Goal: Book appointment/travel/reservation

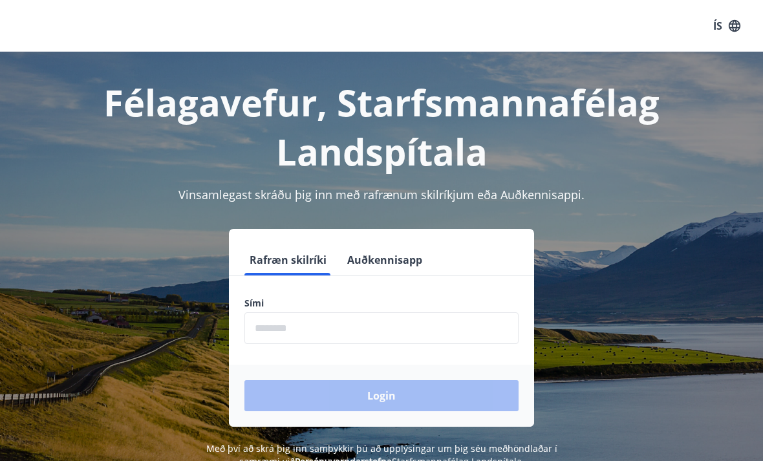
click at [431, 336] on input "phone" at bounding box center [381, 328] width 274 height 32
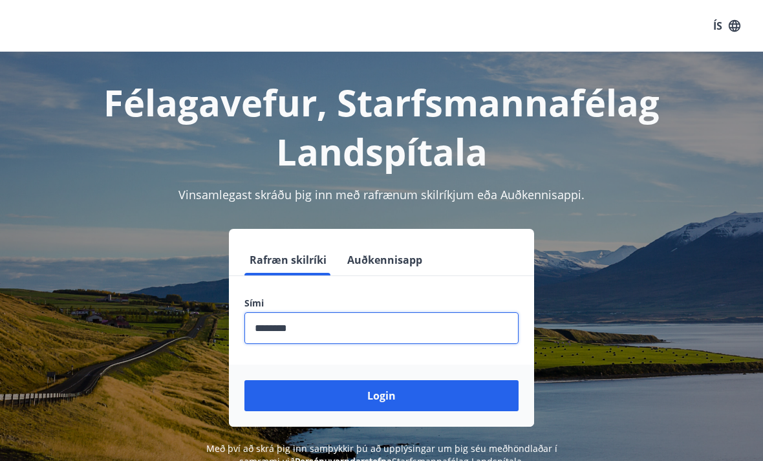
type input "********"
click at [389, 398] on button "Login" at bounding box center [381, 395] width 274 height 31
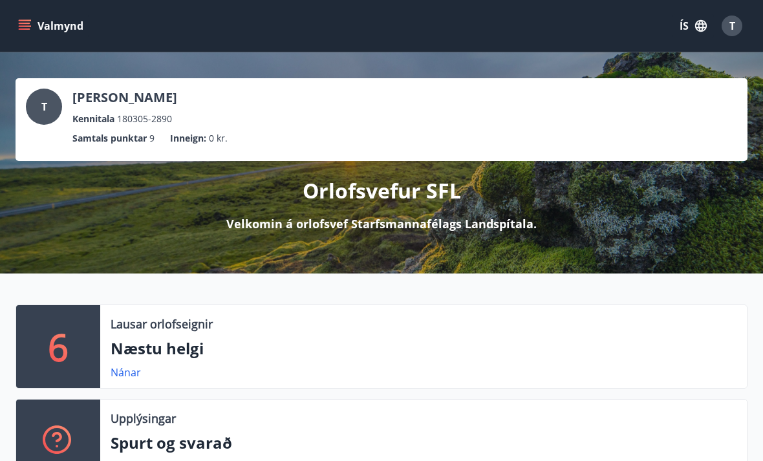
click at [27, 29] on icon "menu" at bounding box center [25, 28] width 12 height 1
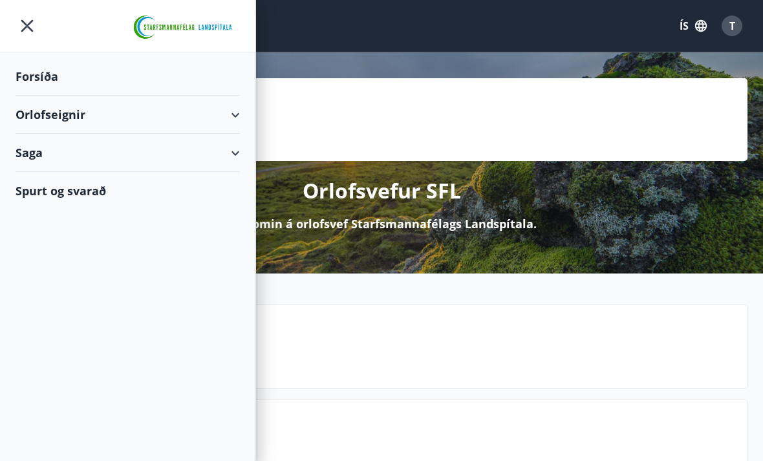
click at [233, 114] on div "Orlofseignir" at bounding box center [128, 115] width 224 height 38
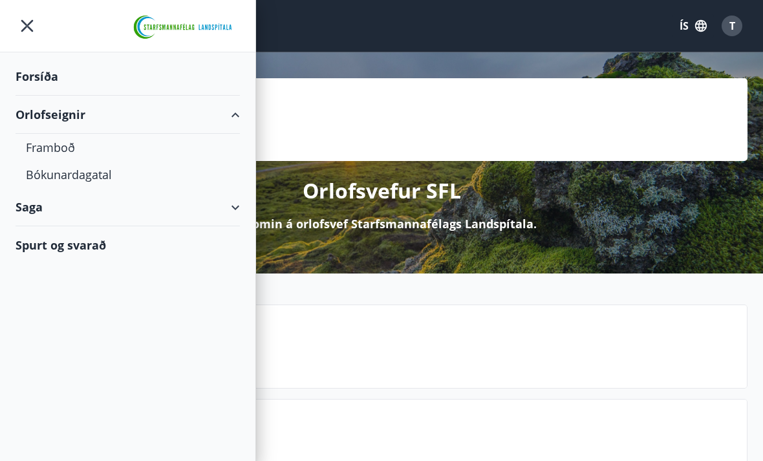
click at [47, 148] on div "Framboð" at bounding box center [128, 147] width 204 height 27
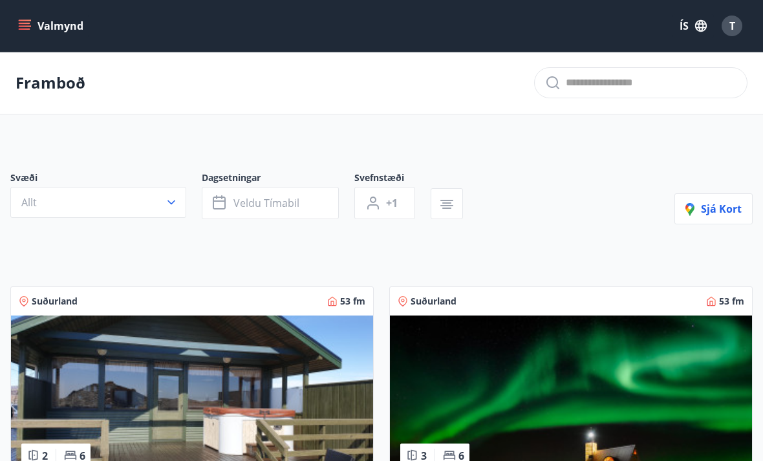
click at [28, 33] on button "Valmynd" at bounding box center [52, 25] width 73 height 23
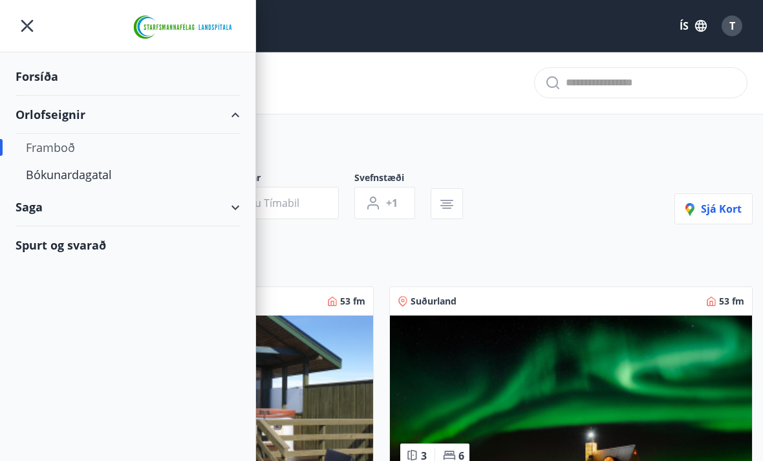
click at [79, 179] on div "Bókunardagatal" at bounding box center [128, 174] width 204 height 27
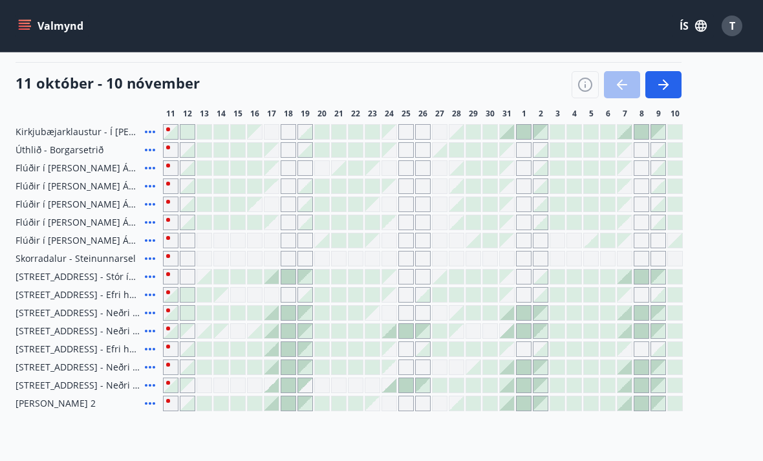
scroll to position [146, 0]
click at [386, 167] on div "Gráir dagar eru ekki bókanlegir" at bounding box center [389, 169] width 16 height 16
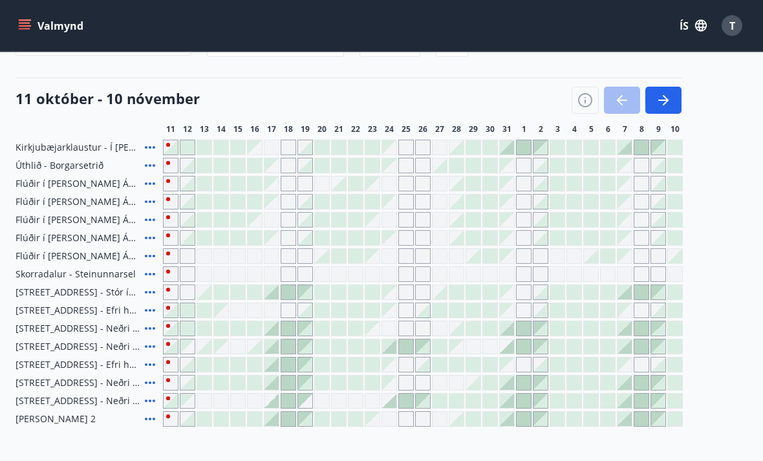
scroll to position [128, 0]
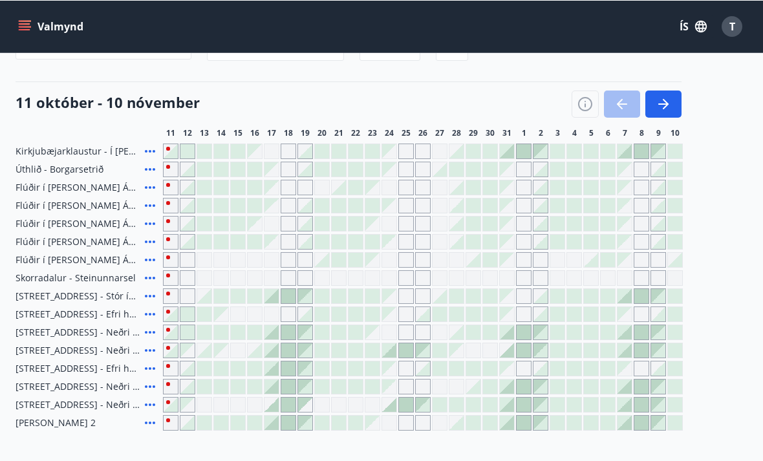
click at [402, 190] on div "Gráir dagar eru ekki bókanlegir" at bounding box center [406, 187] width 16 height 16
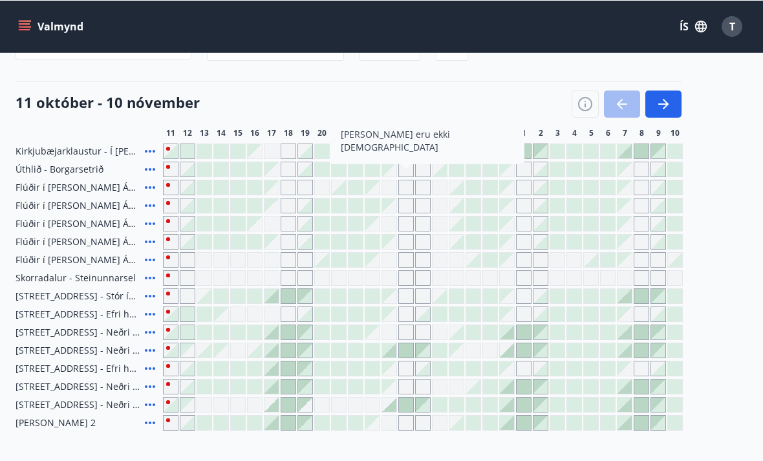
scroll to position [127, 0]
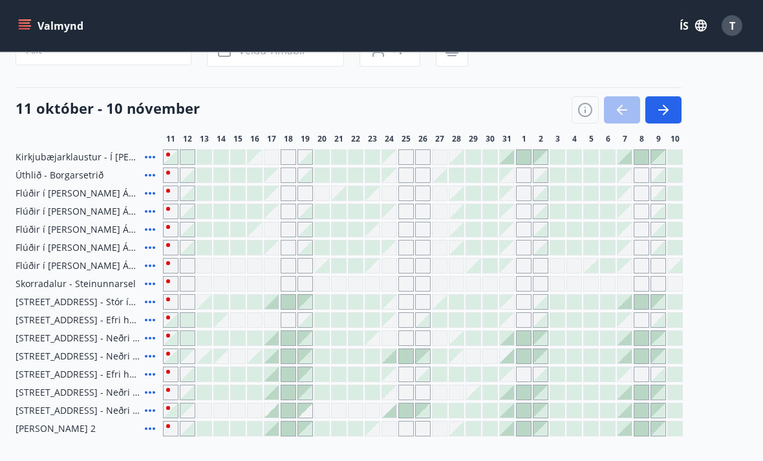
click at [677, 109] on button "button" at bounding box center [663, 110] width 36 height 27
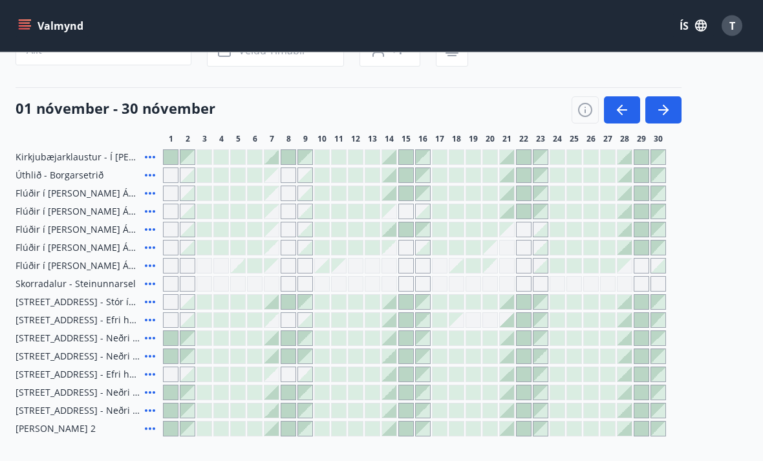
scroll to position [122, 0]
click at [618, 104] on icon "button" at bounding box center [622, 110] width 16 height 16
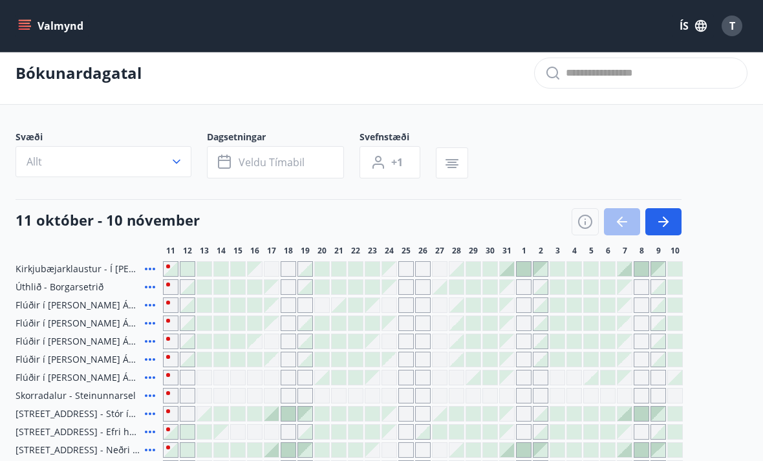
scroll to position [23, 0]
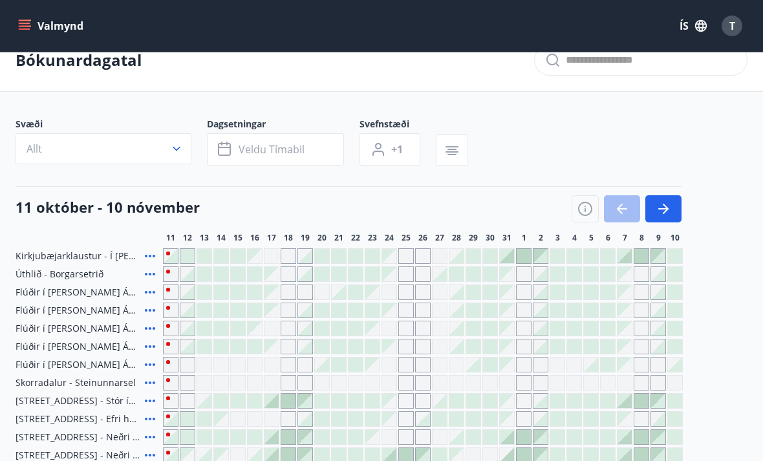
click at [165, 160] on button "Allt" at bounding box center [104, 148] width 176 height 31
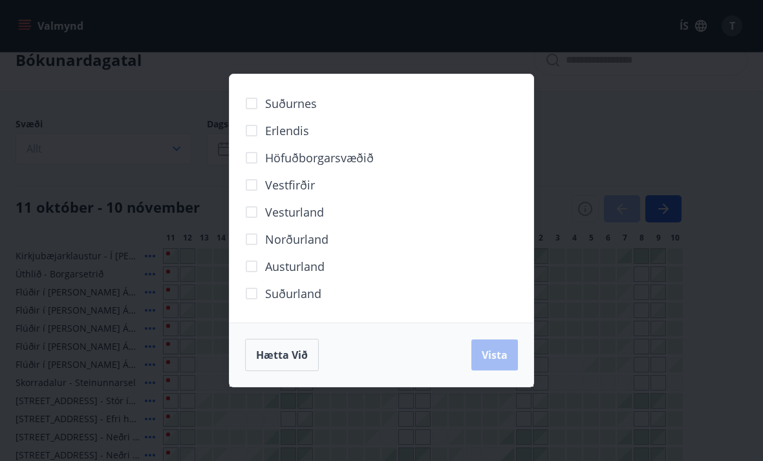
click at [422, 70] on div "Suðurnes Erlendis Höfuðborgarsvæðið [GEOGRAPHIC_DATA] [GEOGRAPHIC_DATA] [GEOGRA…" at bounding box center [381, 230] width 763 height 461
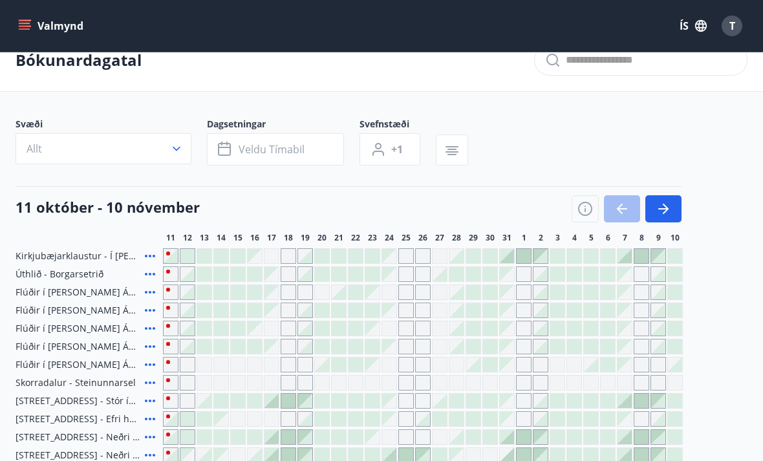
click at [291, 148] on span "Veldu tímabil" at bounding box center [271, 149] width 66 height 14
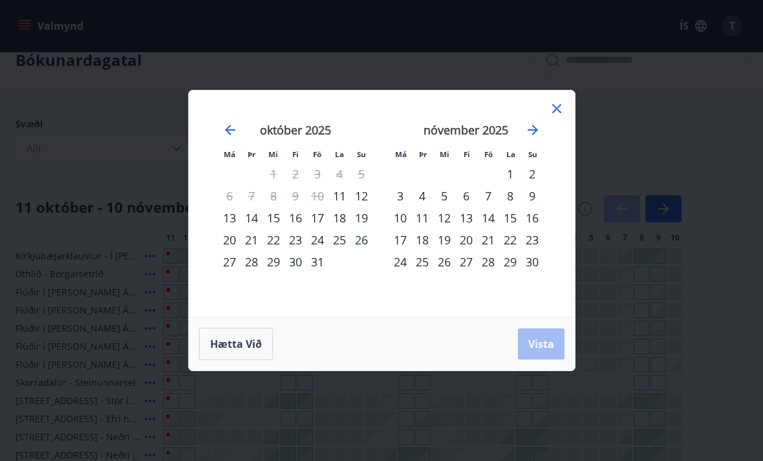
click at [318, 251] on div "24" at bounding box center [317, 240] width 22 height 22
click at [357, 251] on div "26" at bounding box center [361, 240] width 22 height 22
click at [556, 359] on button "Vista" at bounding box center [541, 343] width 47 height 31
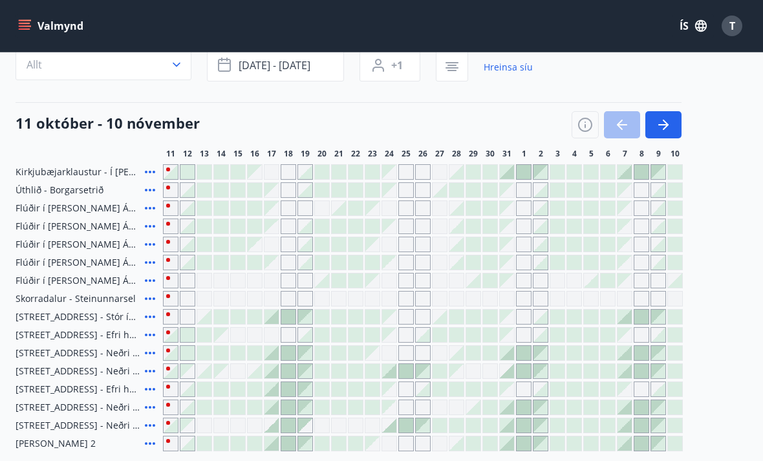
scroll to position [2, 0]
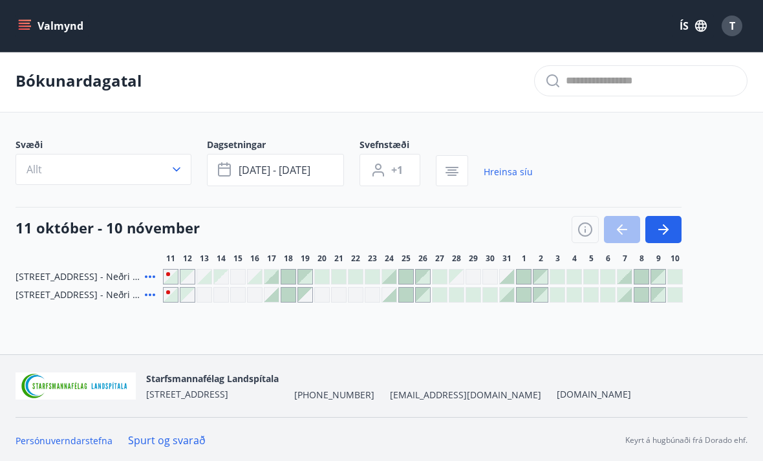
click at [386, 280] on div at bounding box center [389, 277] width 14 height 14
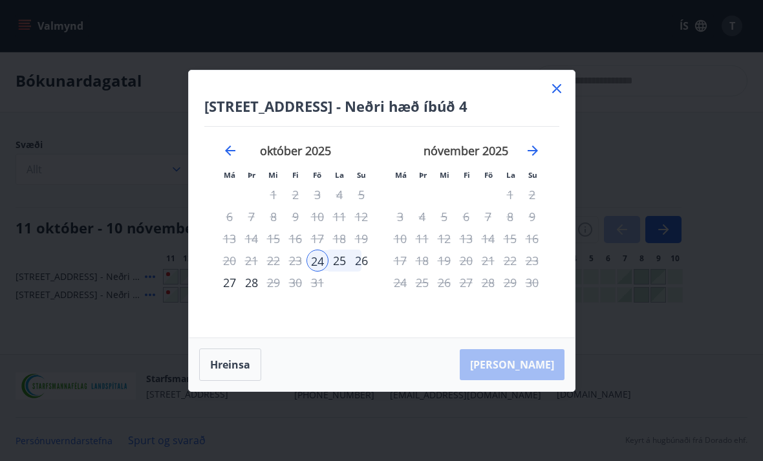
click at [558, 96] on icon at bounding box center [557, 89] width 16 height 16
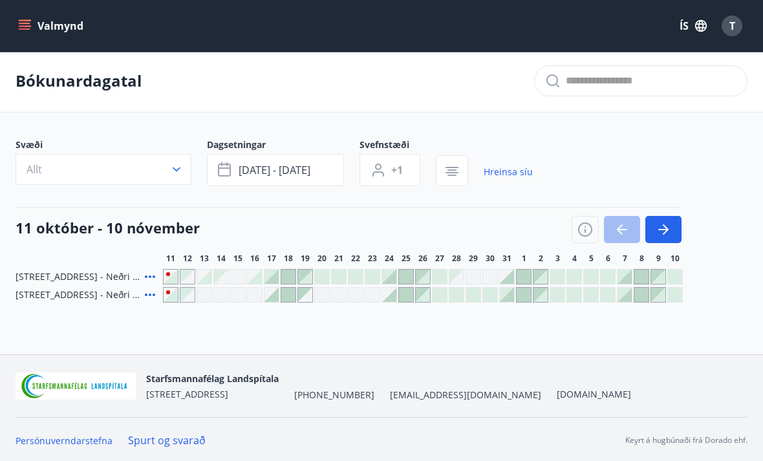
click at [393, 295] on div at bounding box center [389, 295] width 14 height 14
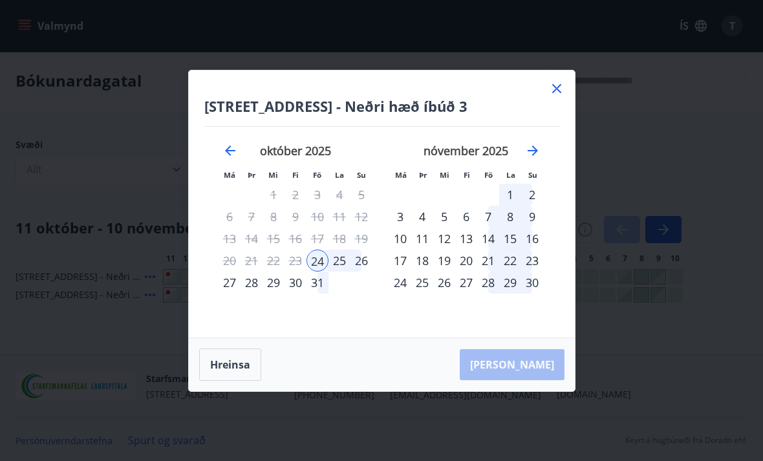
click at [558, 96] on icon at bounding box center [557, 89] width 16 height 16
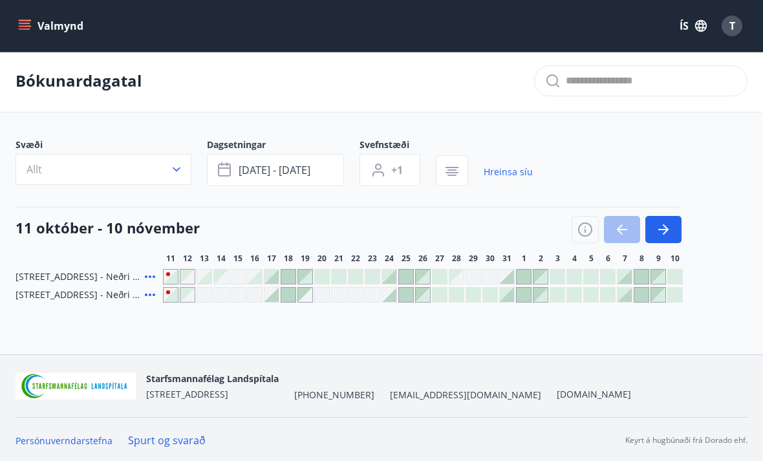
click at [96, 277] on span "[STREET_ADDRESS] - Neðri hæð íbúð 4" at bounding box center [78, 276] width 124 height 13
click at [153, 277] on icon at bounding box center [150, 277] width 16 height 16
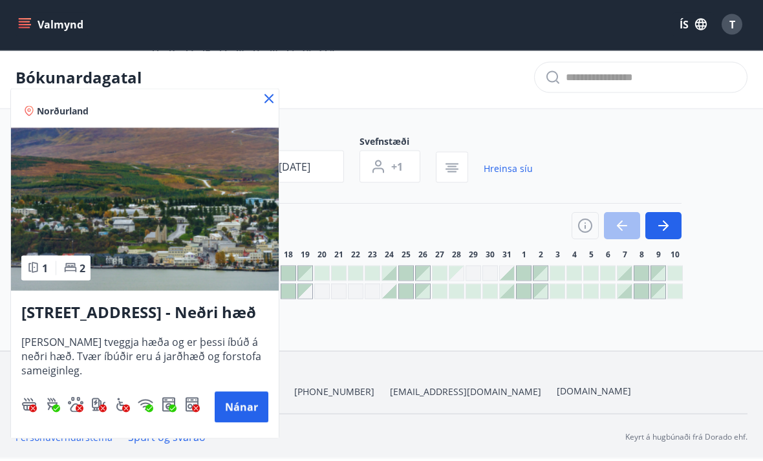
scroll to position [43, 0]
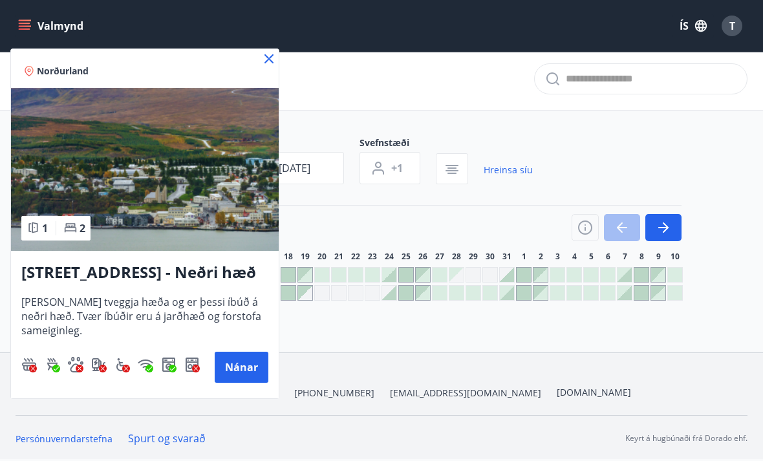
click at [270, 62] on icon at bounding box center [269, 59] width 16 height 16
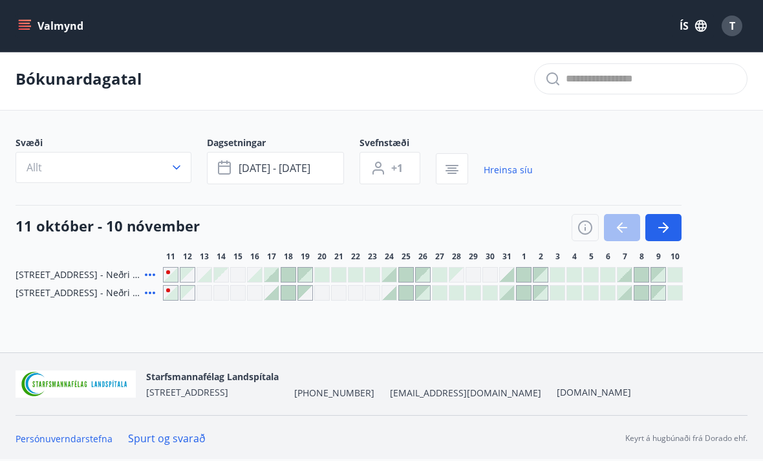
click at [146, 291] on icon at bounding box center [150, 292] width 10 height 3
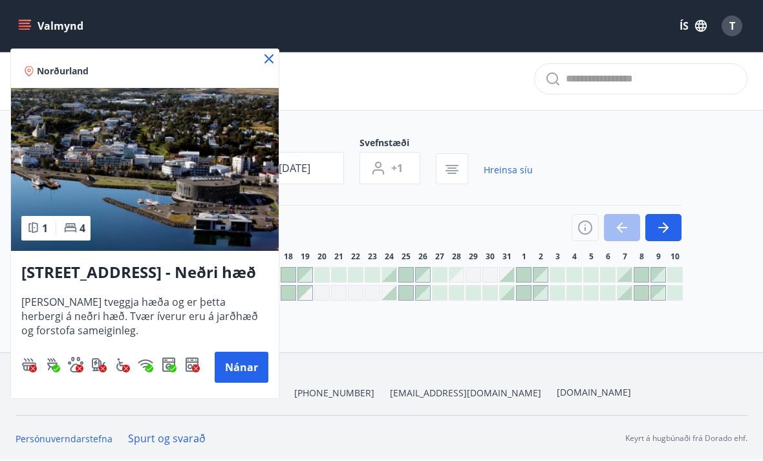
click at [275, 69] on div "Norðurland" at bounding box center [145, 68] width 268 height 39
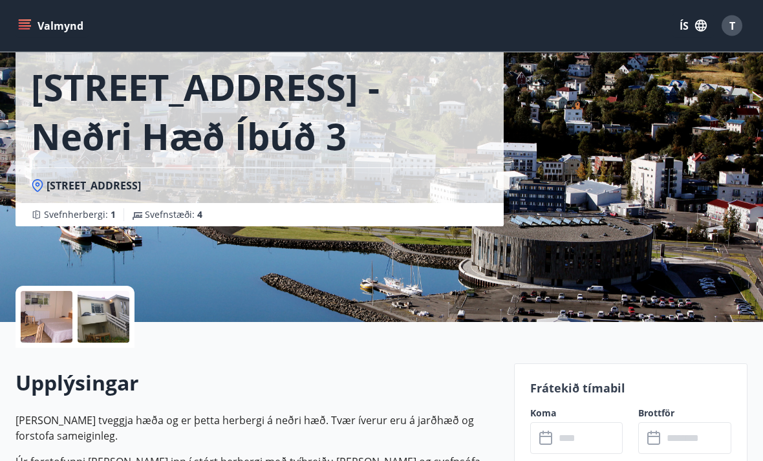
click at [28, 315] on div at bounding box center [47, 317] width 52 height 52
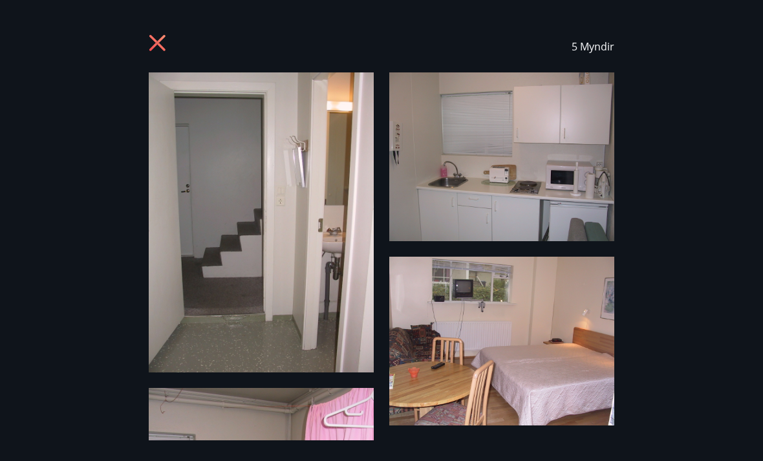
click at [154, 53] on icon at bounding box center [159, 44] width 21 height 21
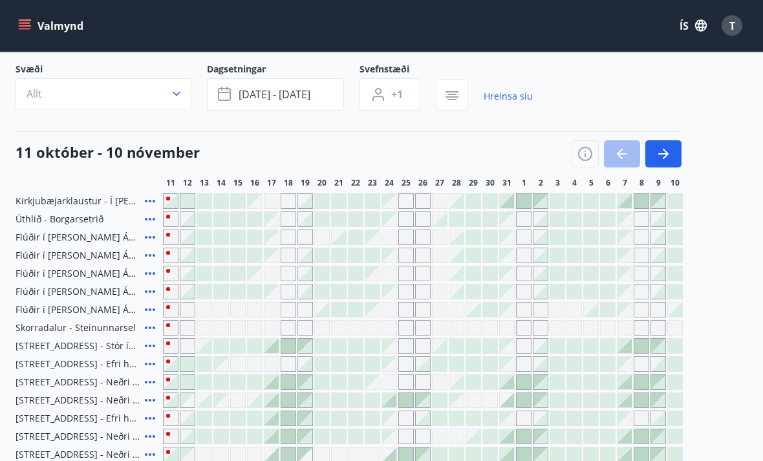
scroll to position [2, 0]
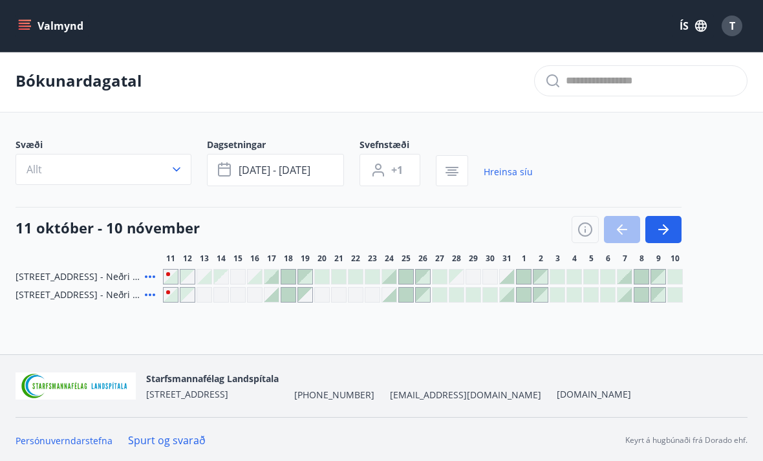
click at [147, 300] on icon at bounding box center [150, 295] width 16 height 16
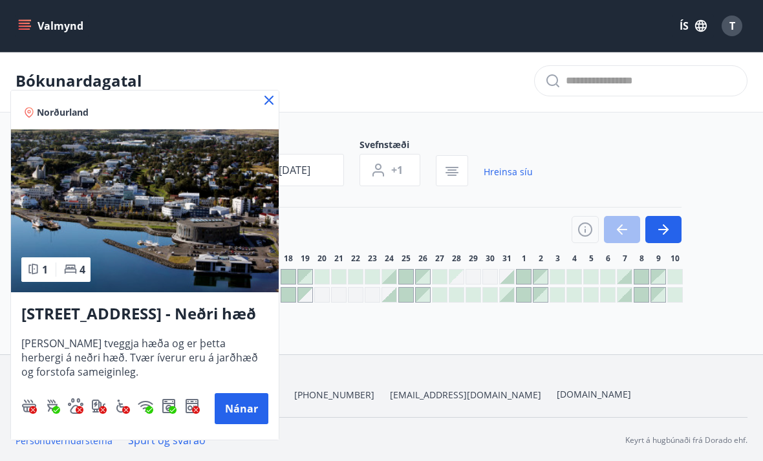
click at [264, 97] on icon at bounding box center [269, 100] width 16 height 16
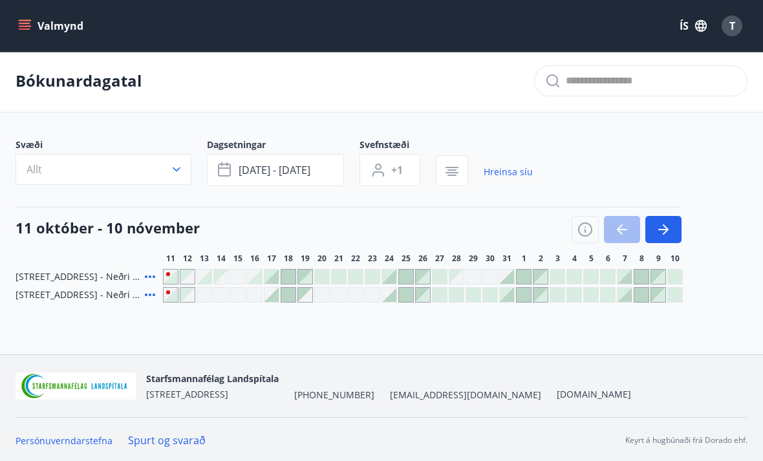
click at [146, 277] on icon at bounding box center [150, 276] width 10 height 3
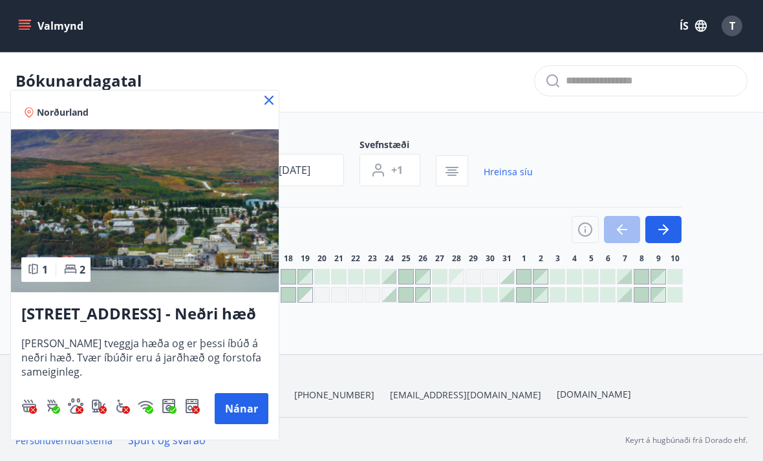
click at [238, 407] on button "Nánar" at bounding box center [242, 408] width 54 height 31
